Goal: Information Seeking & Learning: Learn about a topic

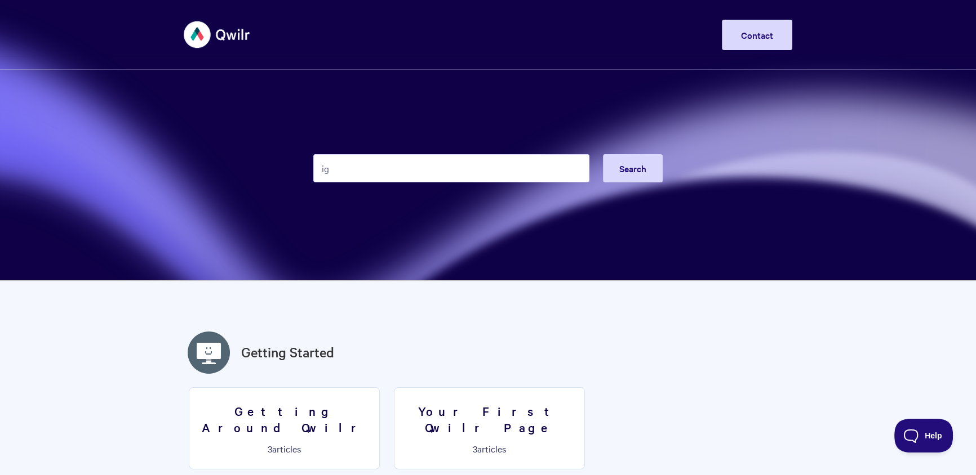
type input "i"
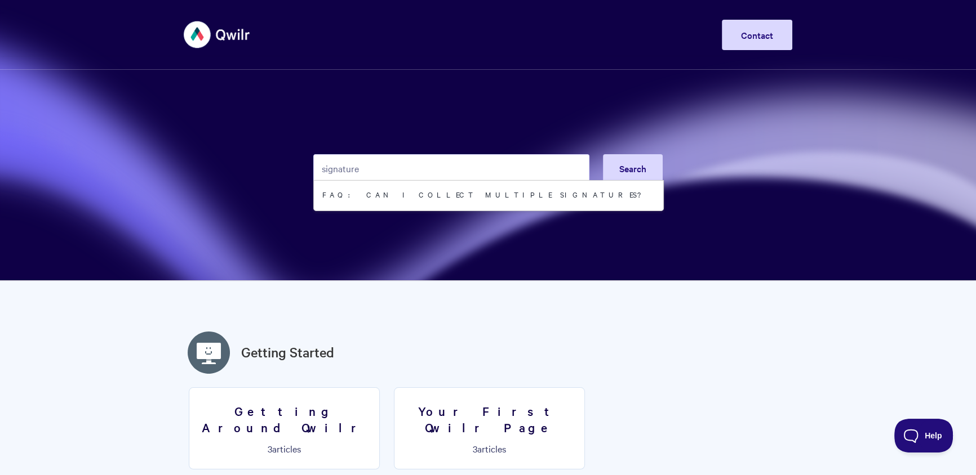
type input "signature"
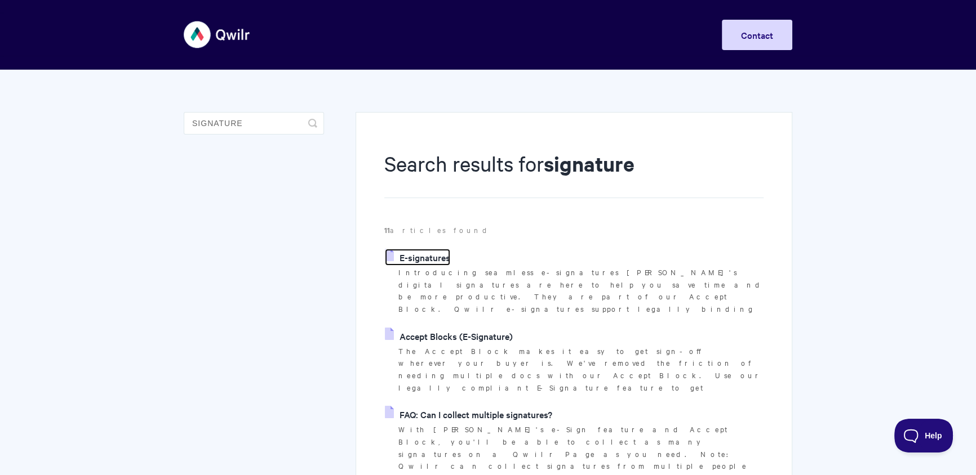
drag, startPoint x: 407, startPoint y: 253, endPoint x: 406, endPoint y: 221, distance: 31.6
click at [407, 253] on link "E-signatures" at bounding box center [417, 257] width 65 height 17
